Goal: Find contact information: Find contact information

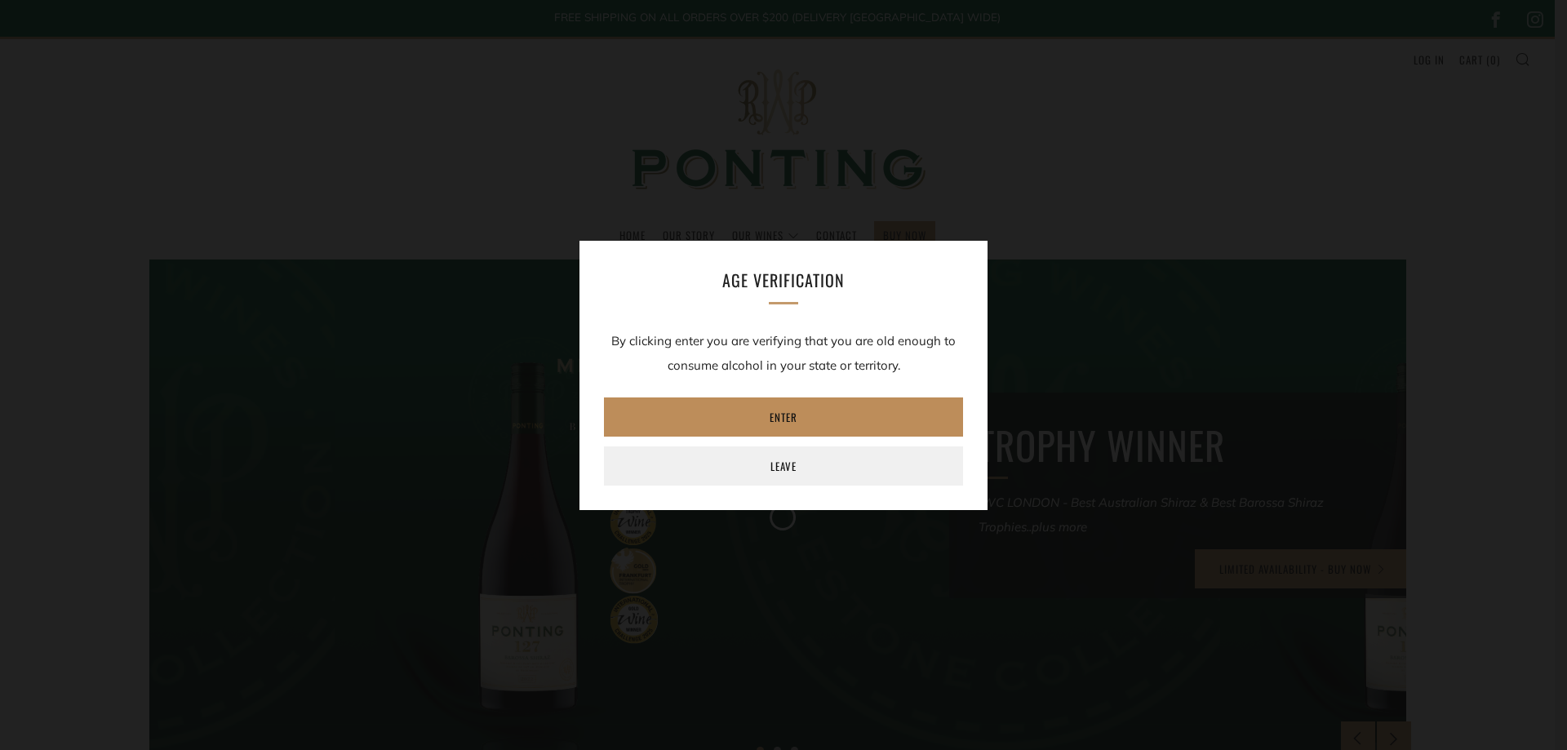
click at [791, 419] on link "Enter" at bounding box center [783, 416] width 359 height 39
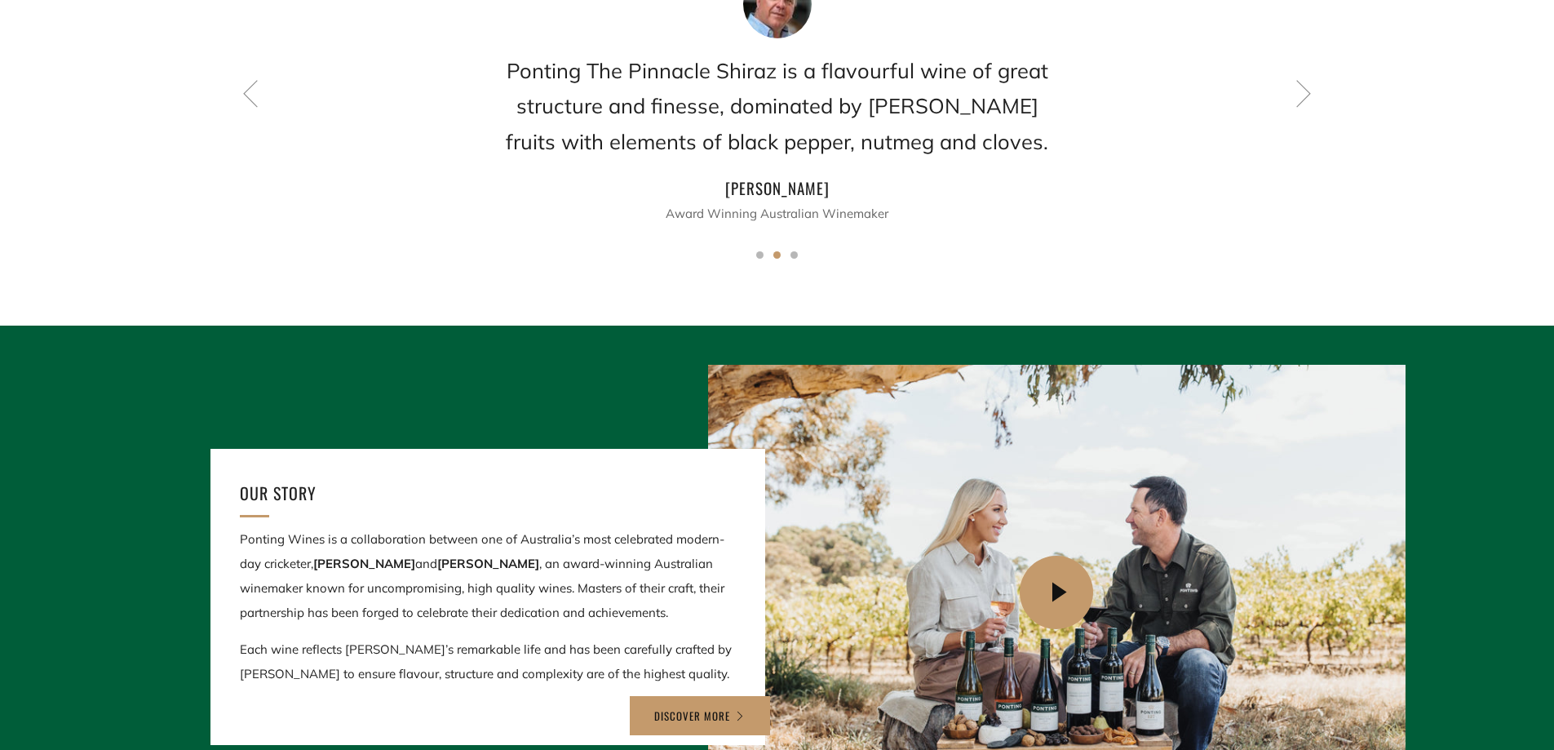
scroll to position [1224, 0]
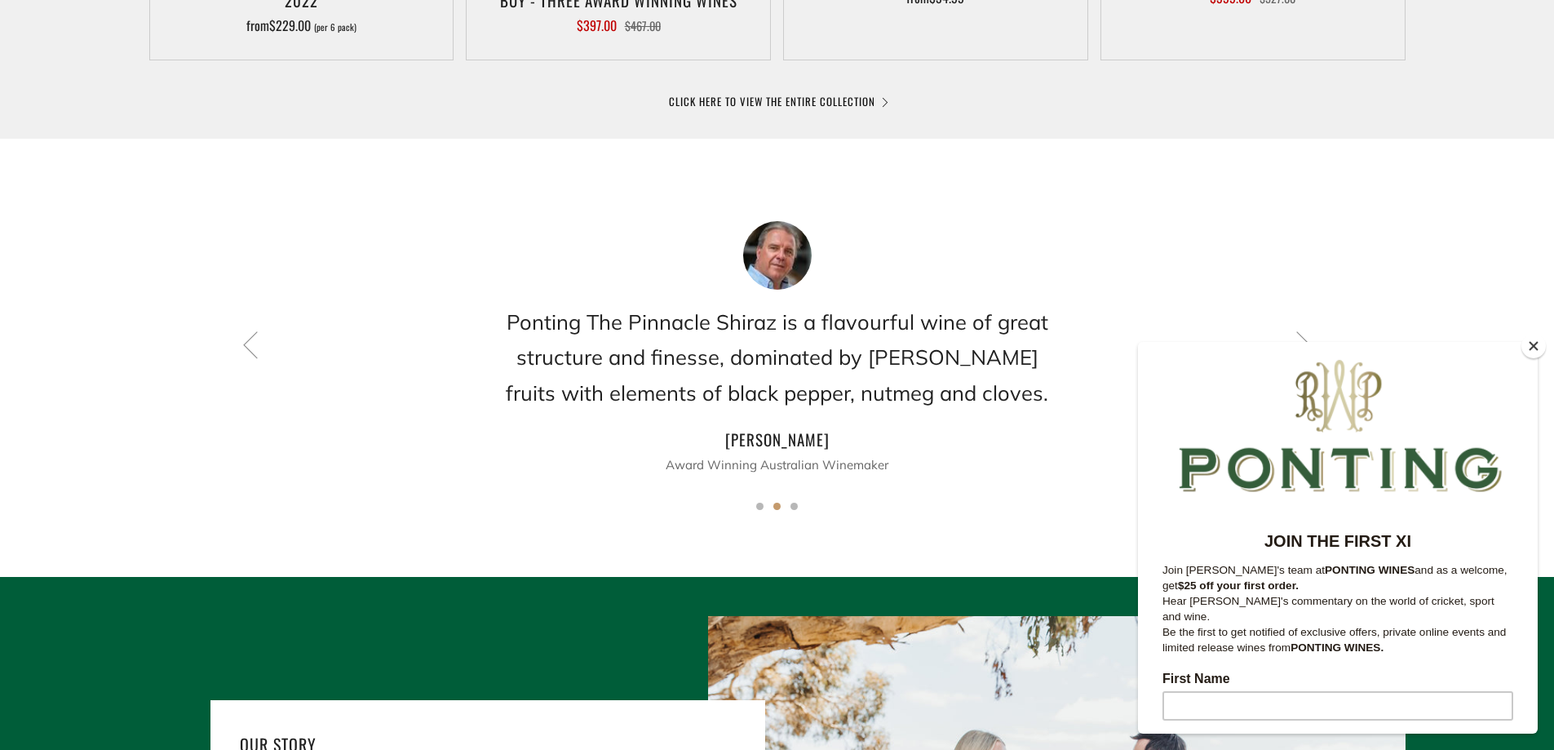
click at [1528, 340] on button "Close" at bounding box center [1534, 346] width 24 height 24
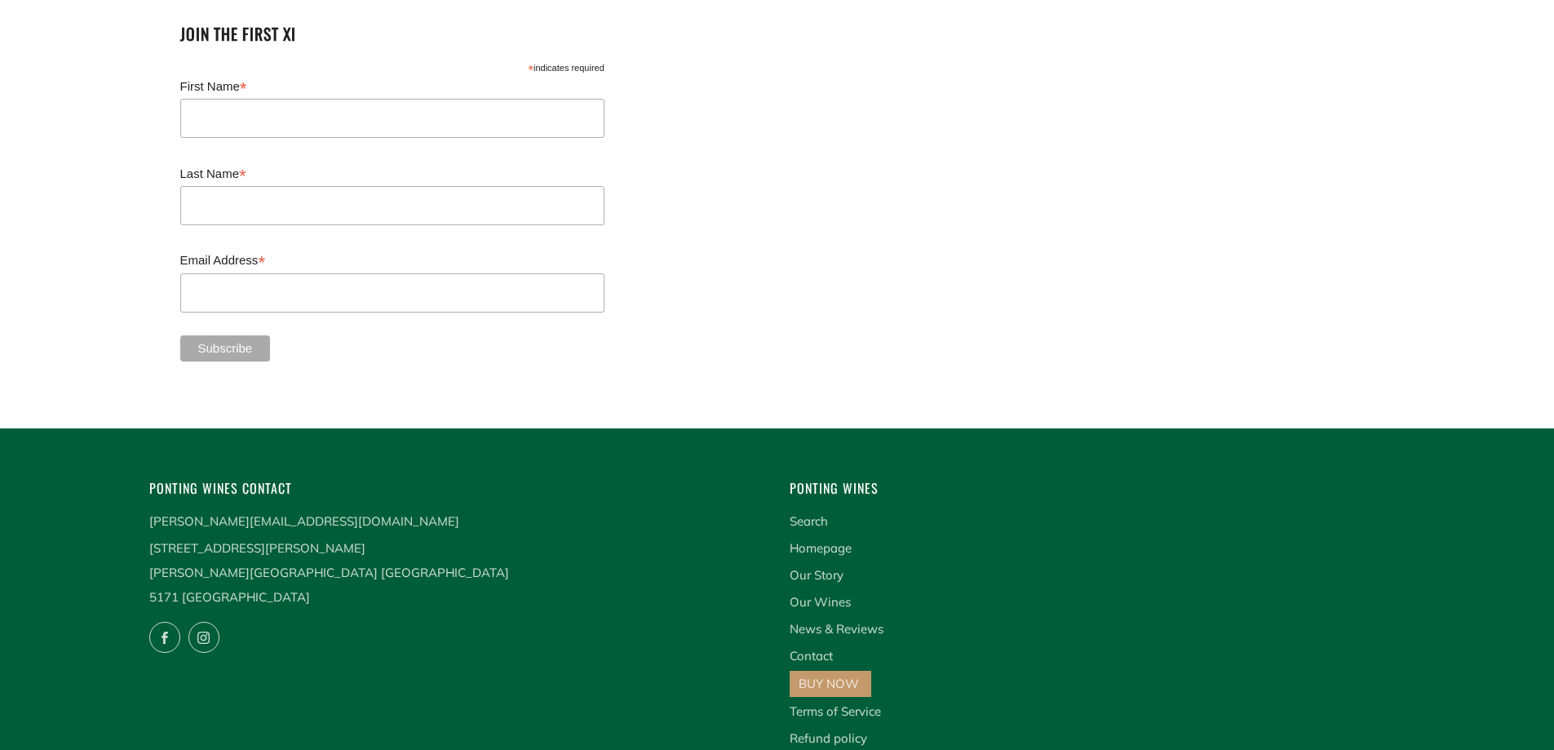
scroll to position [4294, 0]
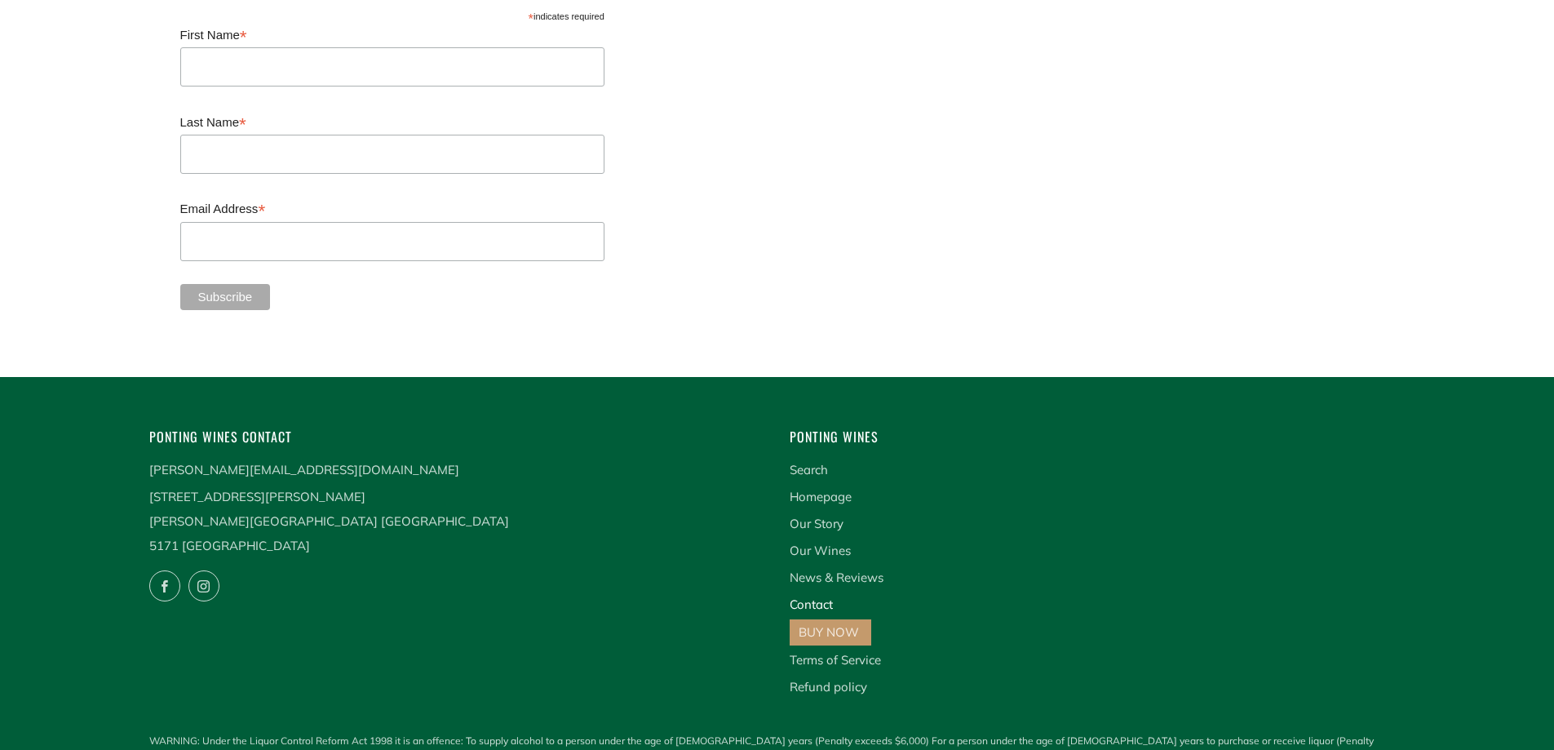
click at [822, 596] on link "Contact" at bounding box center [811, 604] width 43 height 16
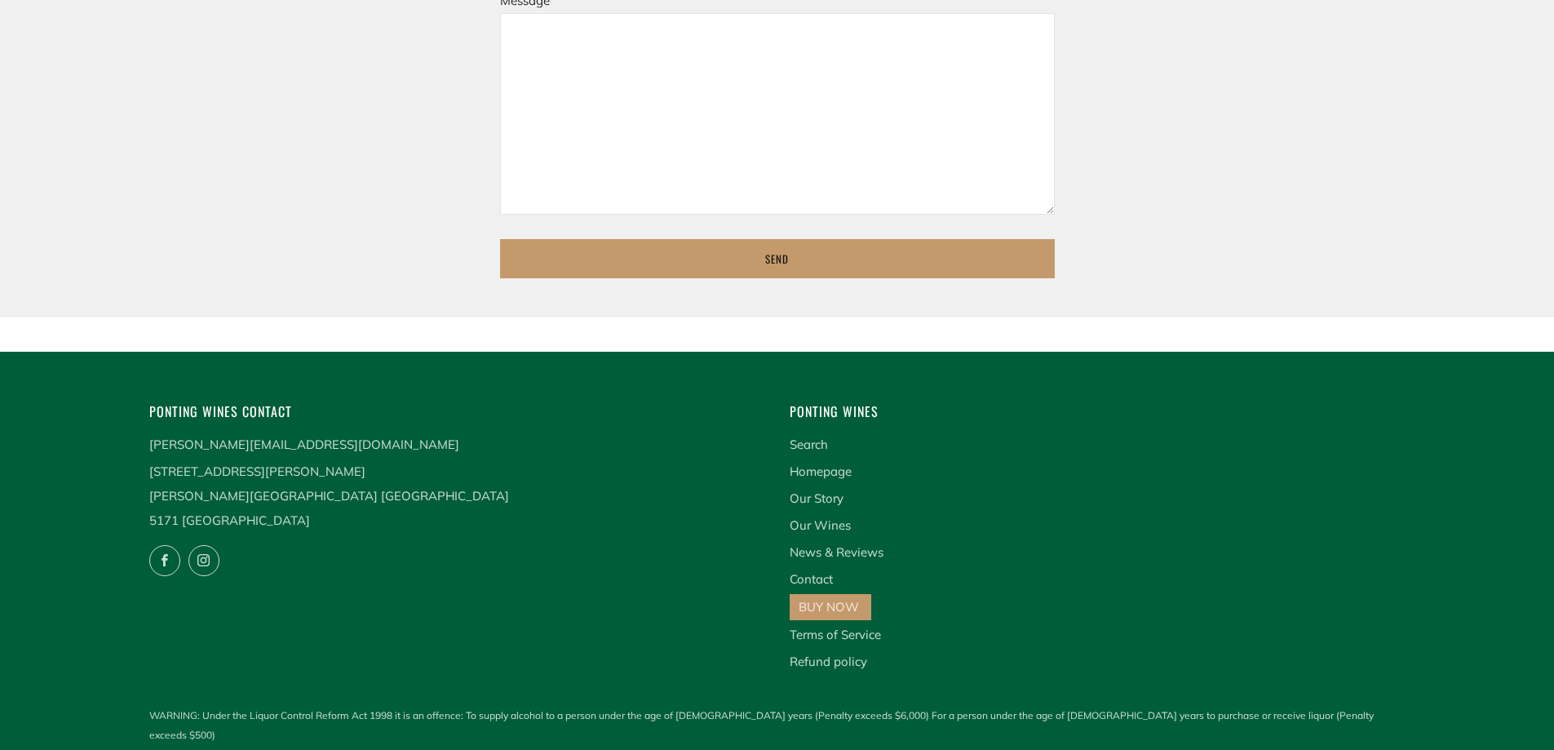
scroll to position [875, 0]
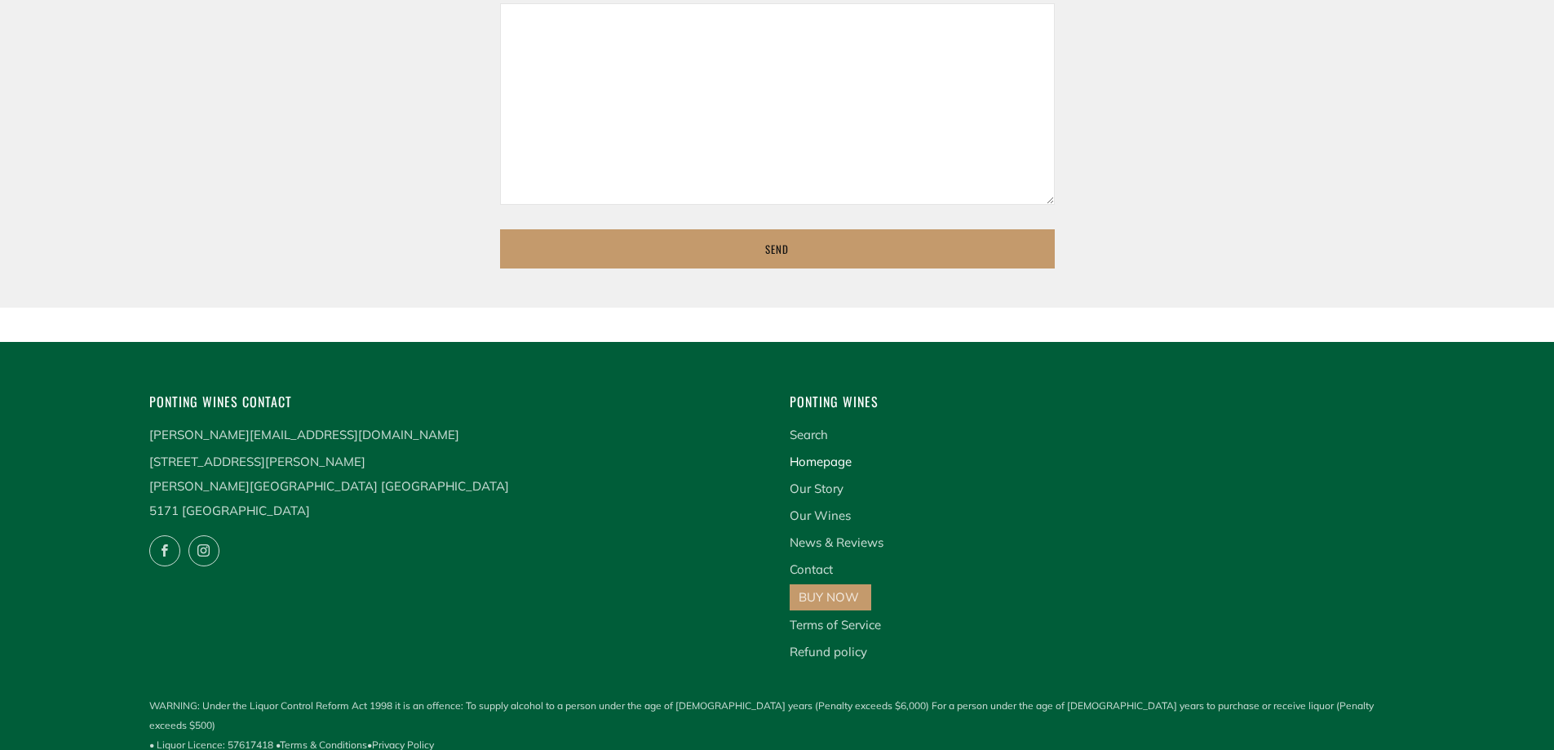
click at [837, 465] on link "Homepage" at bounding box center [821, 462] width 62 height 16
